Goal: Task Accomplishment & Management: Complete application form

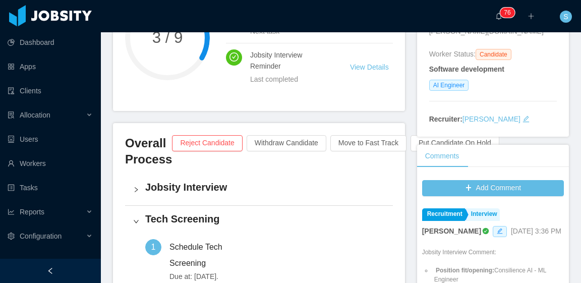
scroll to position [303, 0]
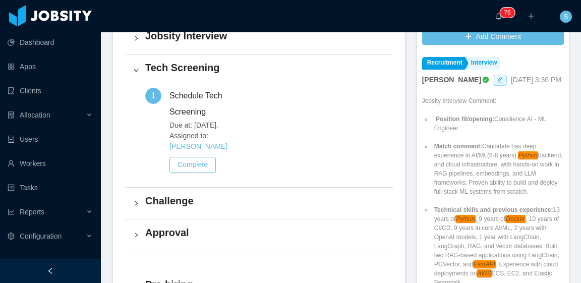
click at [239, 194] on h4 "Challenge" at bounding box center [265, 201] width 240 height 14
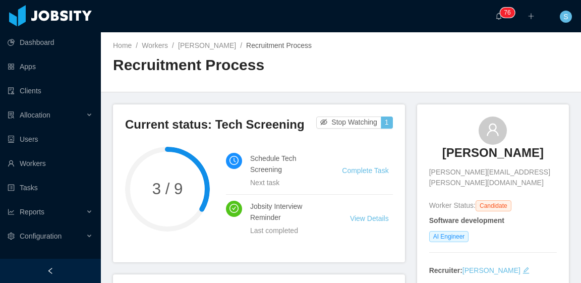
drag, startPoint x: 422, startPoint y: 150, endPoint x: 553, endPoint y: 156, distance: 131.3
click at [553, 156] on div "Gustavo Gawryszewski gustavo@gawry.com Worker Status: Candidate Software develo…" at bounding box center [493, 196] width 152 height 184
copy h3 "Gustavo Gawryszewski"
click at [428, 100] on main "Home / Workers / Gustavo Gawryszewski / Recruitment Process / Recruitment Proce…" at bounding box center [341, 157] width 480 height 251
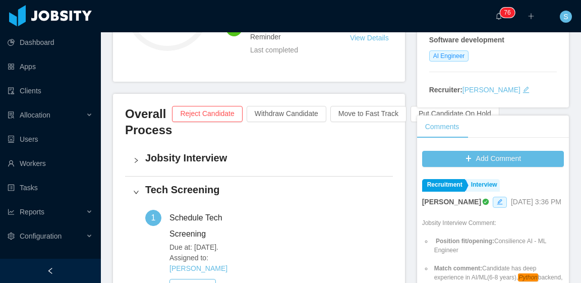
scroll to position [303, 0]
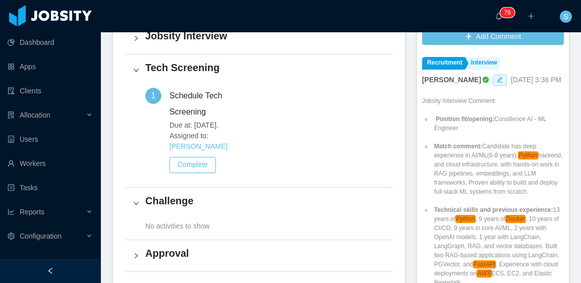
click at [229, 194] on h4 "Challenge" at bounding box center [265, 201] width 240 height 14
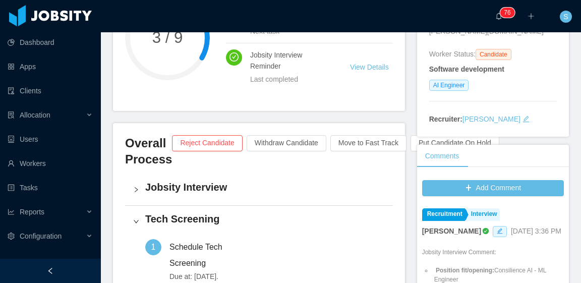
scroll to position [0, 0]
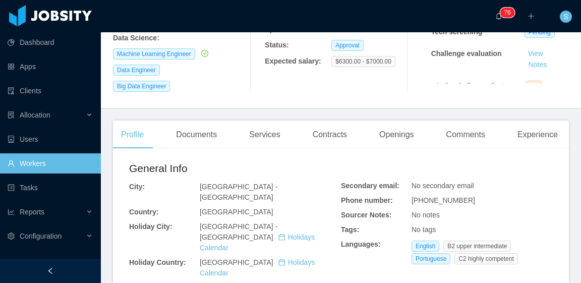
scroll to position [252, 0]
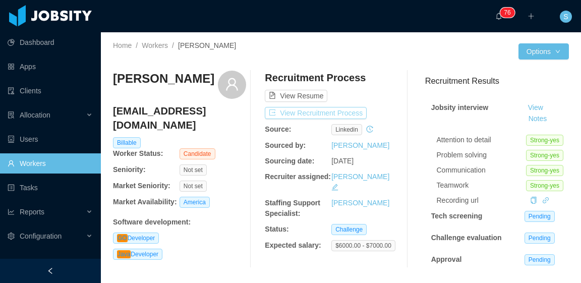
click at [336, 111] on button "View Recruitment Process" at bounding box center [316, 113] width 102 height 12
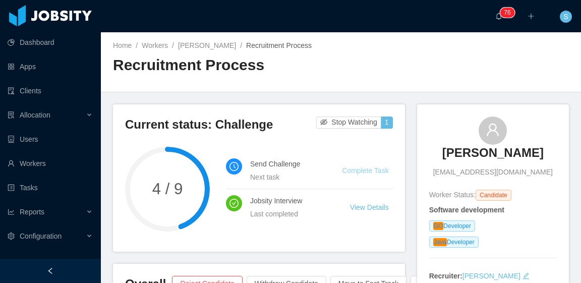
click at [362, 174] on link "Complete Task" at bounding box center [365, 170] width 46 height 8
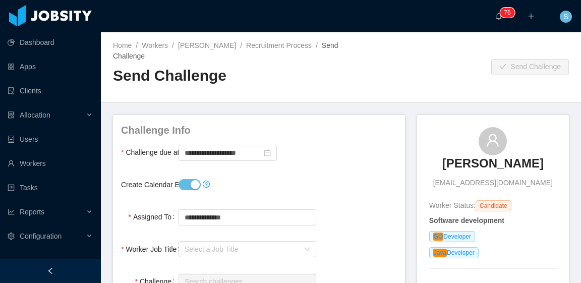
click at [185, 186] on button "Create Calendar Event?" at bounding box center [190, 184] width 22 height 11
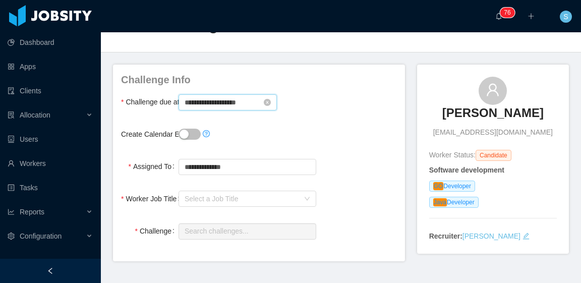
click at [222, 101] on input "**********" at bounding box center [228, 102] width 98 height 16
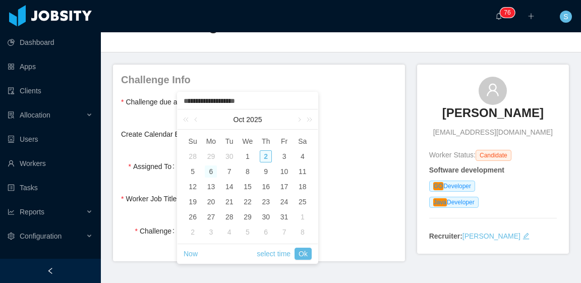
click at [210, 172] on div "6" at bounding box center [211, 171] width 12 height 12
type input "**********"
click at [305, 256] on link "Ok" at bounding box center [303, 254] width 17 height 12
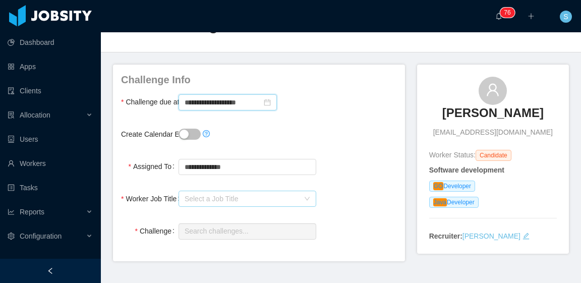
click at [256, 196] on div "Select a Job Title" at bounding box center [242, 199] width 115 height 10
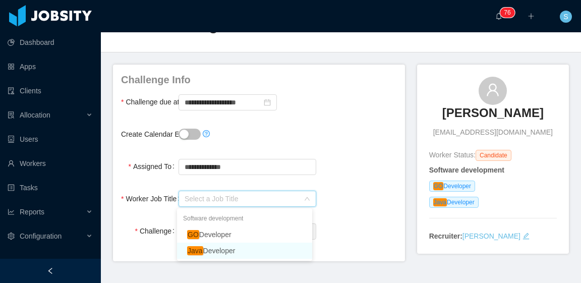
click at [243, 250] on li "Java Developer" at bounding box center [244, 251] width 135 height 16
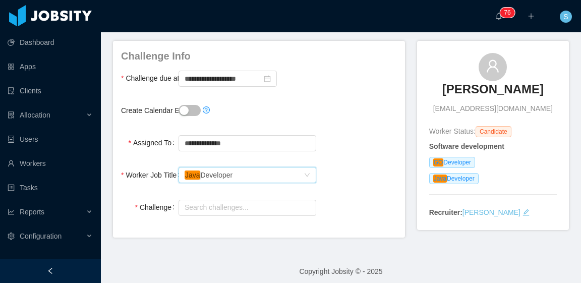
scroll to position [80, 0]
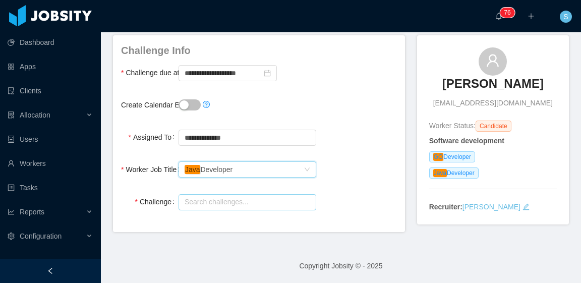
click at [239, 205] on input "text" at bounding box center [248, 202] width 138 height 16
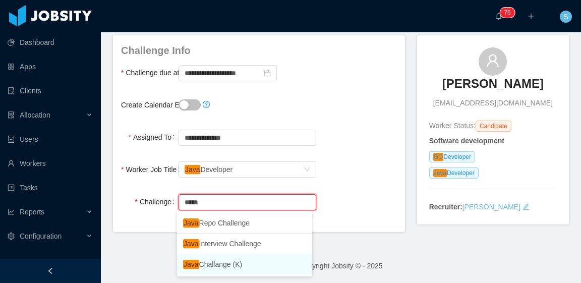
click at [252, 260] on li "Java Challange (K)" at bounding box center [244, 264] width 135 height 20
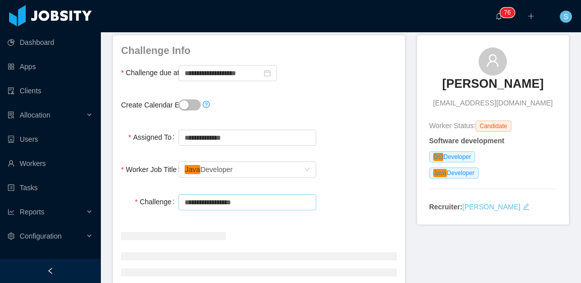
type input "**********"
click at [340, 144] on div "**********" at bounding box center [259, 137] width 276 height 20
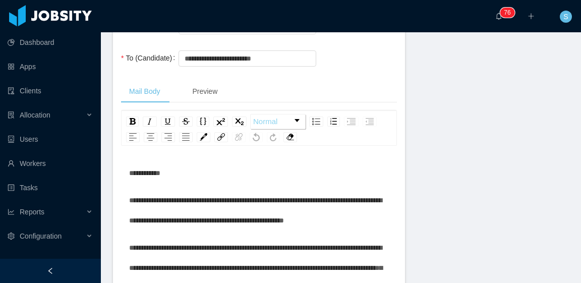
scroll to position [332, 0]
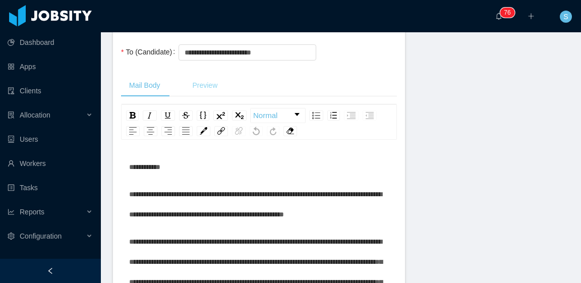
click at [210, 87] on div "Preview" at bounding box center [204, 85] width 41 height 23
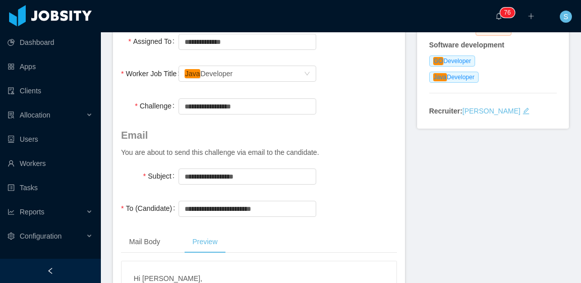
scroll to position [181, 0]
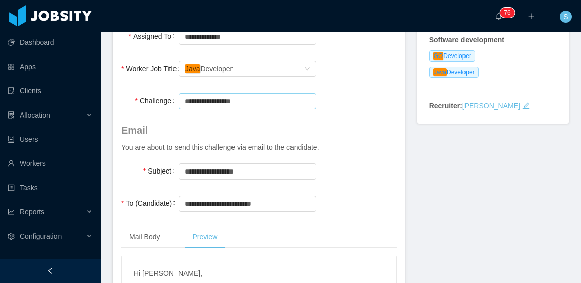
click at [252, 104] on input "**********" at bounding box center [248, 101] width 138 height 16
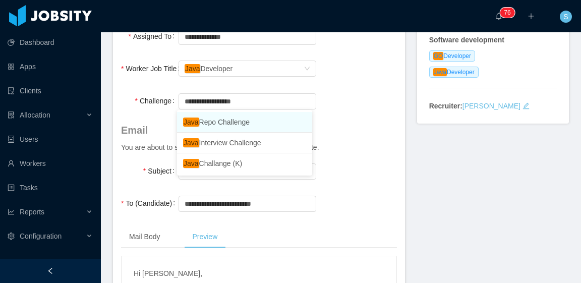
click at [356, 92] on div "**********" at bounding box center [259, 101] width 276 height 20
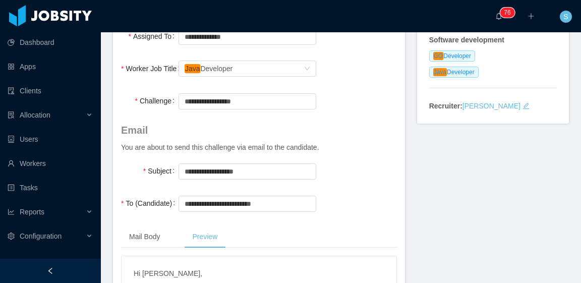
scroll to position [0, 0]
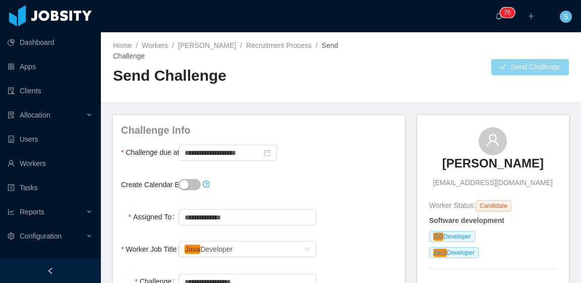
click at [499, 67] on button "Send Challenge" at bounding box center [530, 67] width 78 height 16
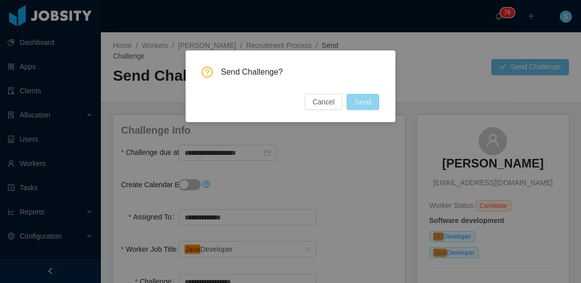
click at [361, 101] on button "Send" at bounding box center [363, 102] width 33 height 16
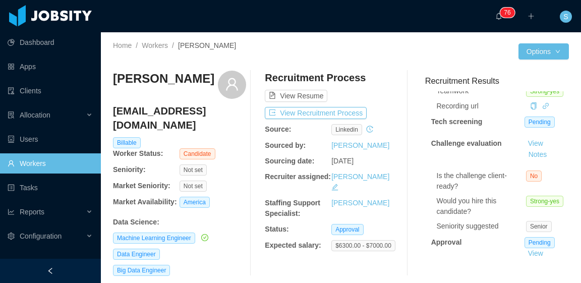
scroll to position [104, 0]
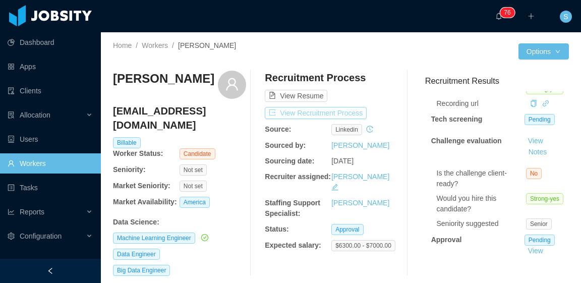
click at [335, 110] on button "View Recruitment Process" at bounding box center [316, 113] width 102 height 12
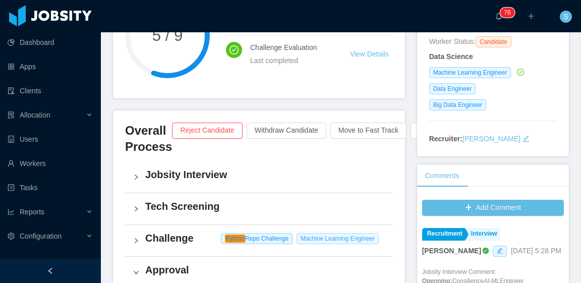
scroll to position [252, 0]
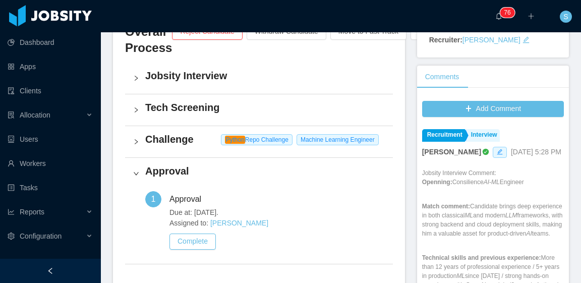
click at [203, 143] on h4 "Challenge" at bounding box center [265, 139] width 240 height 14
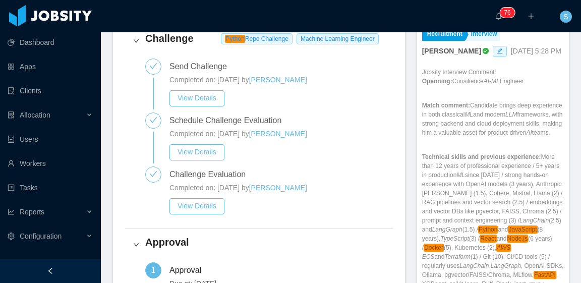
scroll to position [0, 0]
